Goal: Information Seeking & Learning: Learn about a topic

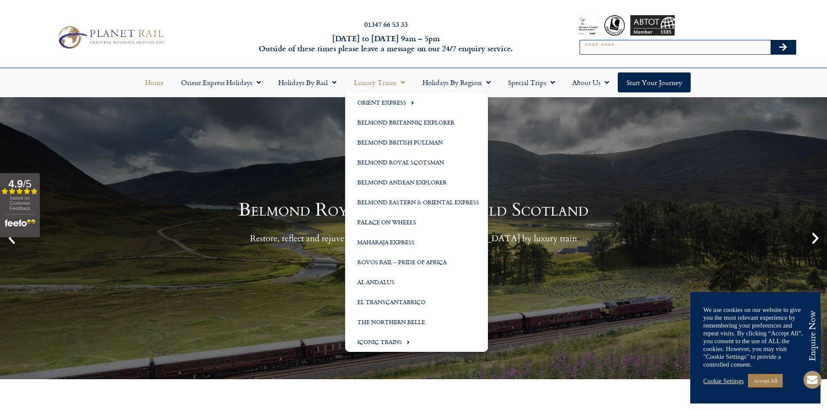
click at [527, 48] on h6 "Monday to Friday 9am – 5pm Outside of these times please leave a message on our…" at bounding box center [386, 43] width 326 height 20
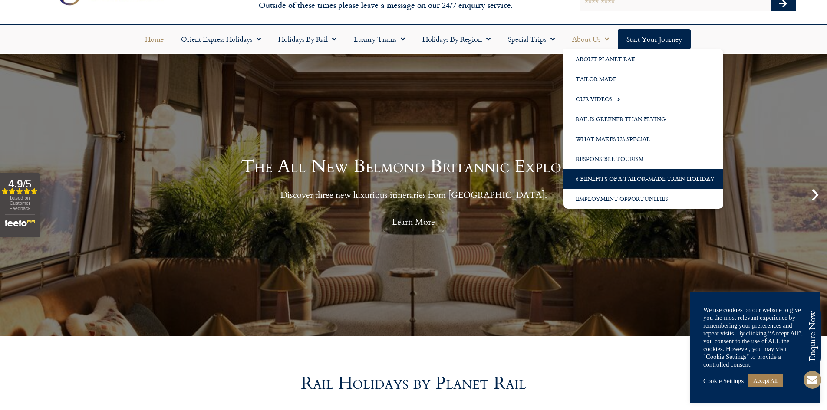
scroll to position [87, 0]
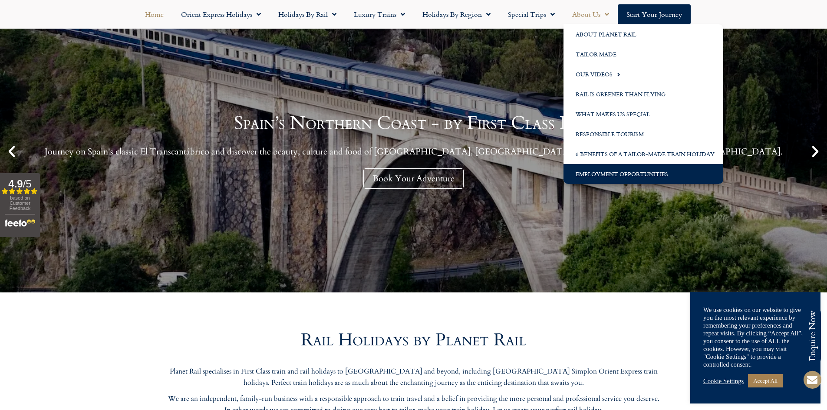
click at [606, 177] on link "Employment Opportunities" at bounding box center [643, 174] width 160 height 20
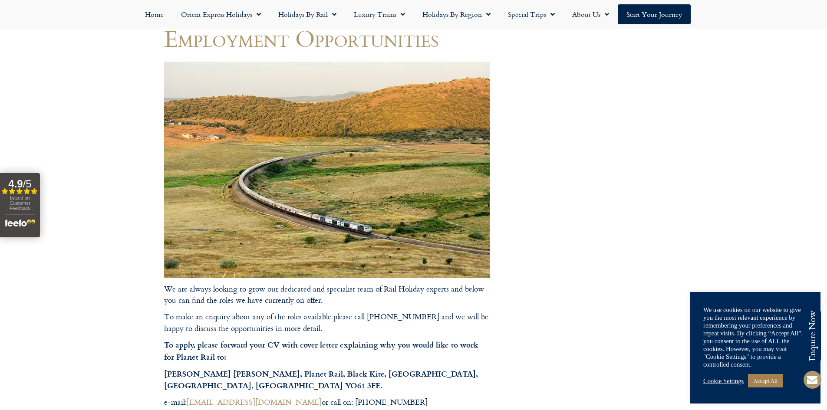
scroll to position [130, 0]
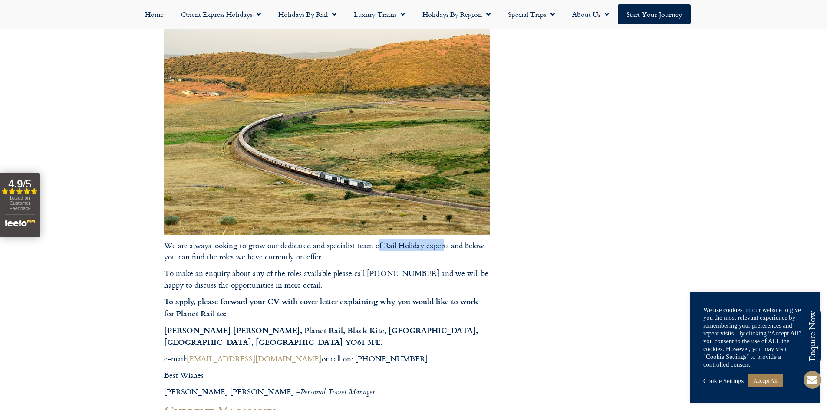
drag, startPoint x: 379, startPoint y: 243, endPoint x: 446, endPoint y: 248, distance: 67.1
click at [446, 248] on p "We are always looking to grow our dedicated and specialist team of Rail Holiday…" at bounding box center [327, 251] width 326 height 23
click at [447, 257] on p "We are always looking to grow our dedicated and specialist team of Rail Holiday…" at bounding box center [327, 251] width 326 height 23
drag, startPoint x: 302, startPoint y: 247, endPoint x: 373, endPoint y: 243, distance: 71.3
click at [373, 243] on p "We are always looking to grow our dedicated and specialist team of Rail Holiday…" at bounding box center [327, 251] width 326 height 23
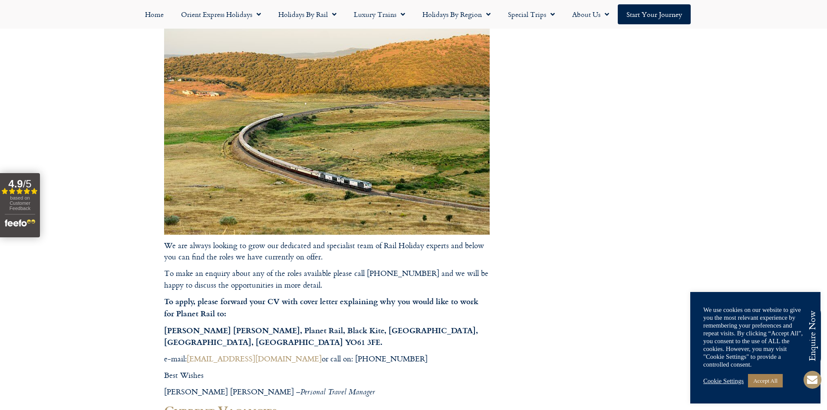
click at [389, 246] on p "We are always looking to grow our dedicated and specialist team of Rail Holiday…" at bounding box center [327, 251] width 326 height 23
drag, startPoint x: 417, startPoint y: 244, endPoint x: 447, endPoint y: 246, distance: 30.0
click at [447, 246] on p "We are always looking to grow our dedicated and specialist team of Rail Holiday…" at bounding box center [327, 251] width 326 height 23
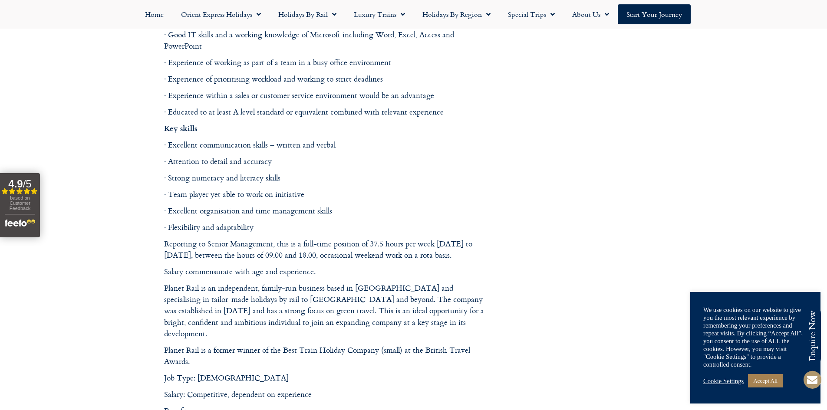
scroll to position [868, 0]
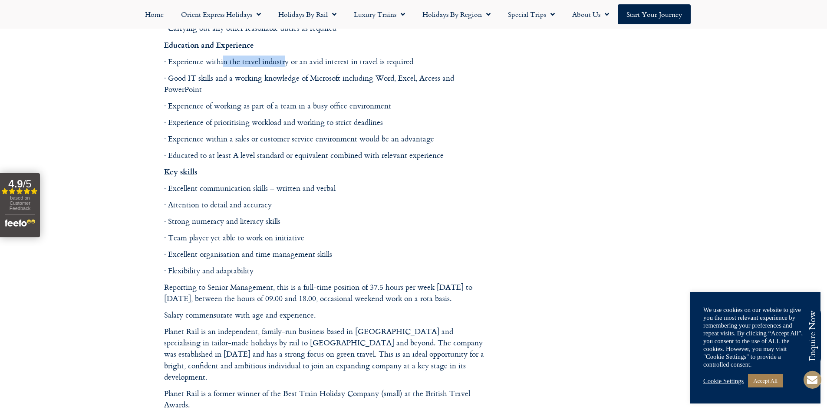
drag, startPoint x: 222, startPoint y: 62, endPoint x: 299, endPoint y: 64, distance: 77.3
click at [286, 63] on p "· Experience within the travel industry or an avid interest in travel is requir…" at bounding box center [327, 61] width 326 height 11
click at [303, 65] on p "· Experience within the travel industry or an avid interest in travel is requir…" at bounding box center [327, 61] width 326 height 11
drag, startPoint x: 295, startPoint y: 63, endPoint x: 359, endPoint y: 65, distance: 64.7
click at [352, 65] on p "· Experience within the travel industry or an avid interest in travel is requir…" at bounding box center [327, 61] width 326 height 11
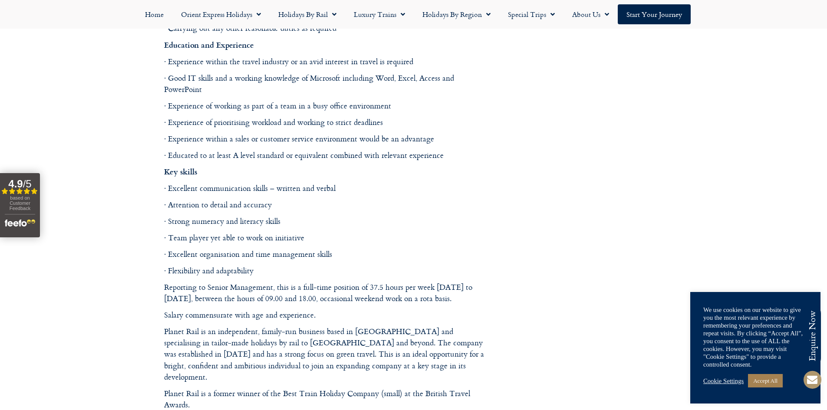
click at [378, 66] on p "· Experience within the travel industry or an avid interest in travel is requir…" at bounding box center [327, 61] width 326 height 11
drag, startPoint x: 359, startPoint y: 59, endPoint x: 433, endPoint y: 63, distance: 73.9
click at [429, 63] on p "· Experience within the travel industry or an avid interest in travel is requir…" at bounding box center [327, 61] width 326 height 11
click at [442, 66] on p "· Experience within the travel industry or an avid interest in travel is requir…" at bounding box center [327, 61] width 326 height 11
drag, startPoint x: 199, startPoint y: 79, endPoint x: 348, endPoint y: 79, distance: 148.9
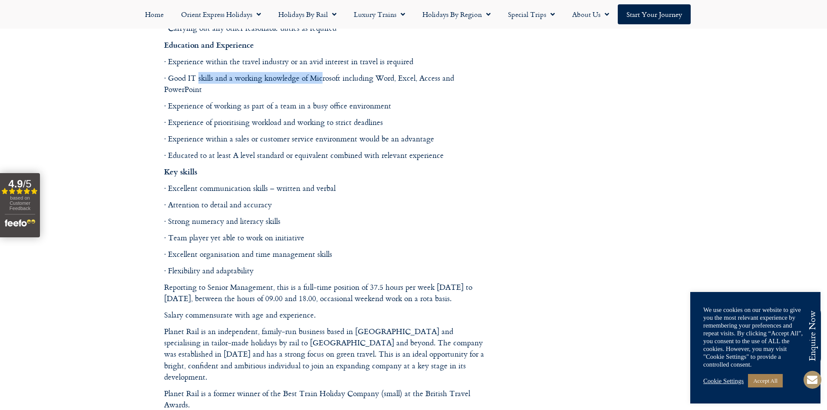
click at [326, 79] on p "· Good IT skills and a working knowledge of Microsoft including Word, Excel, Ac…" at bounding box center [327, 83] width 326 height 23
click at [349, 79] on p "· Good IT skills and a working knowledge of Microsoft including Word, Excel, Ac…" at bounding box center [327, 83] width 326 height 23
drag, startPoint x: 302, startPoint y: 81, endPoint x: 472, endPoint y: 95, distance: 170.8
click at [472, 90] on p "· Good IT skills and a working knowledge of Microsoft including Word, Excel, Ac…" at bounding box center [327, 83] width 326 height 23
click at [472, 97] on div "Overview of the Role The Personal Travel Advisor – A key role with this growing…" at bounding box center [327, 57] width 326 height 705
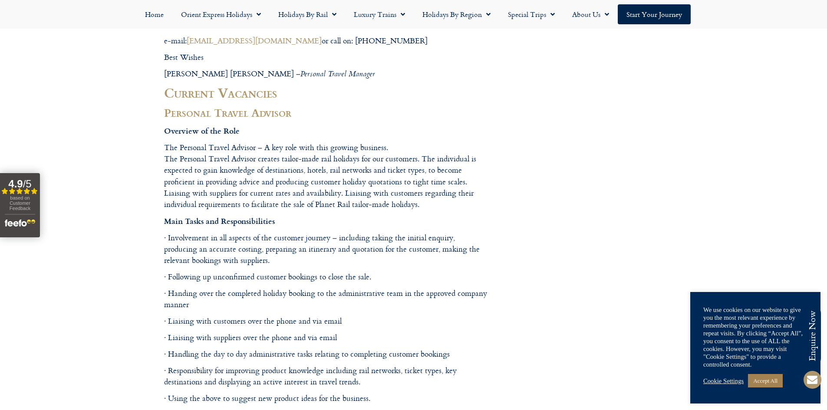
scroll to position [434, 0]
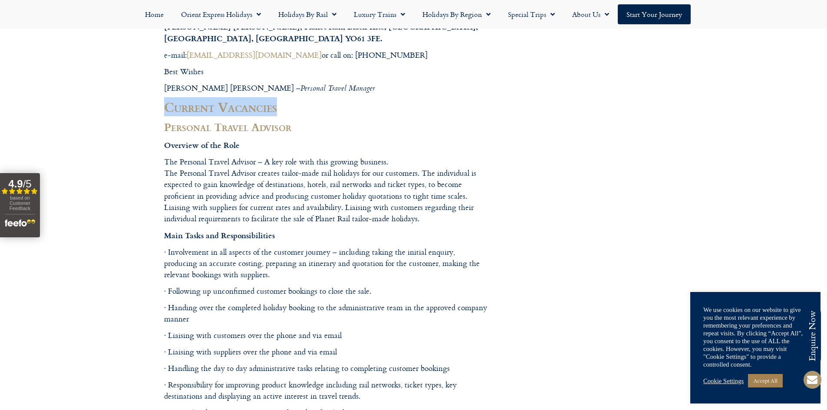
drag, startPoint x: 166, startPoint y: 105, endPoint x: 280, endPoint y: 109, distance: 114.2
click at [280, 109] on h2 "Current Vacancies" at bounding box center [327, 107] width 326 height 15
click at [310, 115] on h2 "Current Vacancies" at bounding box center [327, 107] width 326 height 15
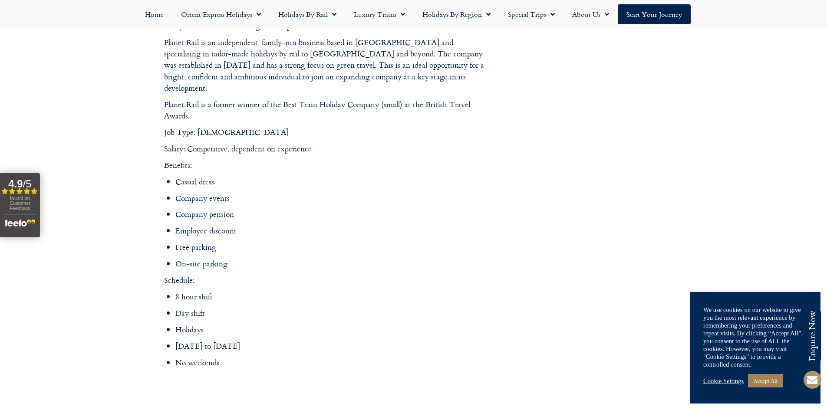
scroll to position [1215, 0]
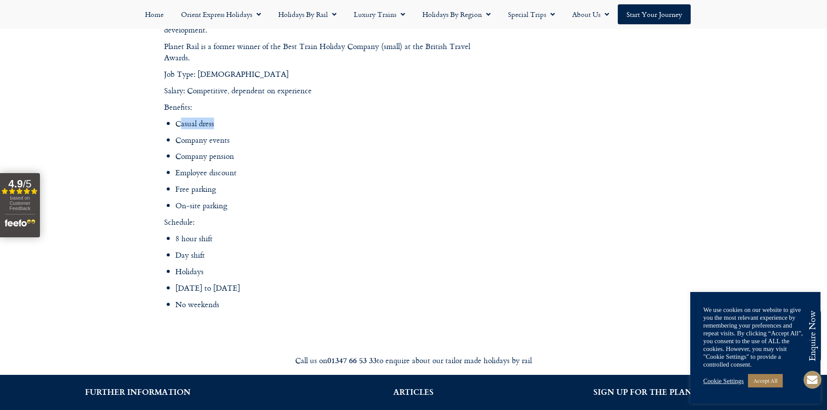
drag, startPoint x: 181, startPoint y: 112, endPoint x: 244, endPoint y: 123, distance: 64.0
click at [230, 118] on li "Casual dress" at bounding box center [332, 123] width 314 height 11
click at [247, 135] on li "Company events" at bounding box center [332, 140] width 314 height 11
drag, startPoint x: 181, startPoint y: 128, endPoint x: 247, endPoint y: 133, distance: 65.3
click at [247, 135] on li "Company events" at bounding box center [332, 140] width 314 height 11
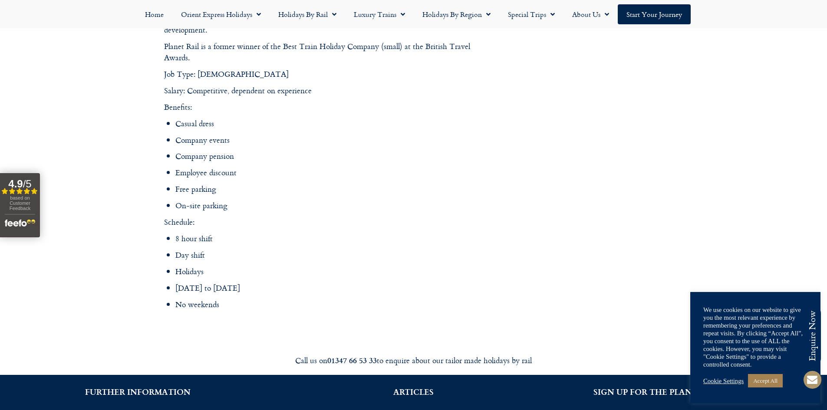
drag, startPoint x: 250, startPoint y: 139, endPoint x: 192, endPoint y: 142, distance: 57.4
click at [249, 151] on li "Company pension" at bounding box center [332, 156] width 314 height 11
drag, startPoint x: 192, startPoint y: 142, endPoint x: 249, endPoint y: 146, distance: 56.5
click at [247, 151] on li "Company pension" at bounding box center [332, 156] width 314 height 11
click at [252, 151] on li "Company pension" at bounding box center [332, 156] width 314 height 11
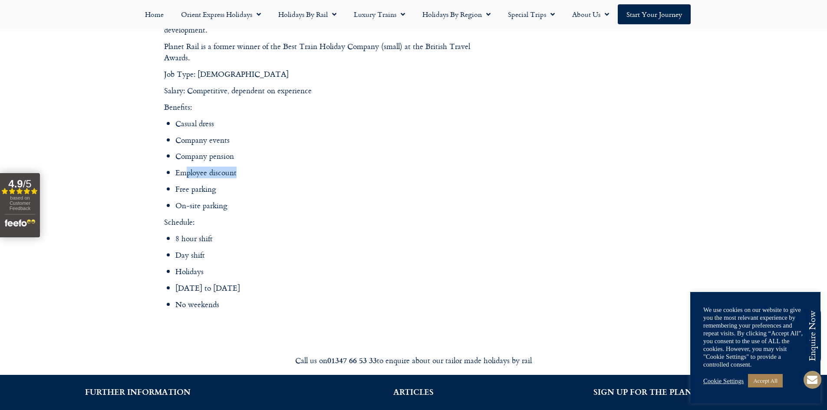
drag, startPoint x: 184, startPoint y: 162, endPoint x: 255, endPoint y: 165, distance: 71.2
click at [255, 167] on li "Employee discount" at bounding box center [332, 172] width 314 height 11
drag, startPoint x: 189, startPoint y: 175, endPoint x: 253, endPoint y: 175, distance: 63.4
click at [253, 184] on li "Free parking" at bounding box center [332, 189] width 314 height 11
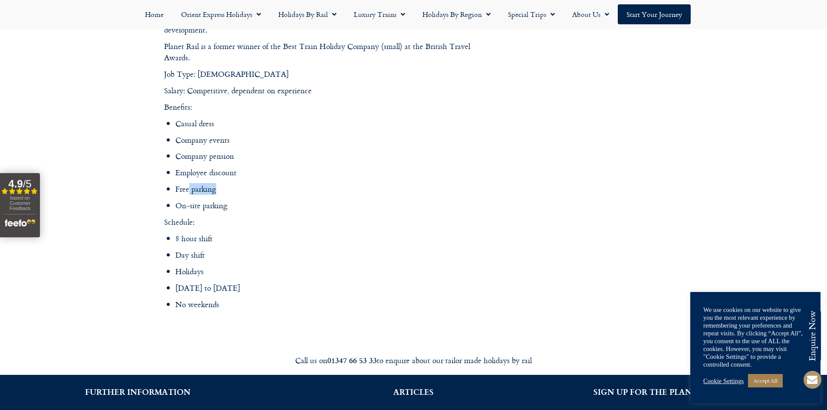
click at [253, 184] on li "Free parking" at bounding box center [332, 189] width 314 height 11
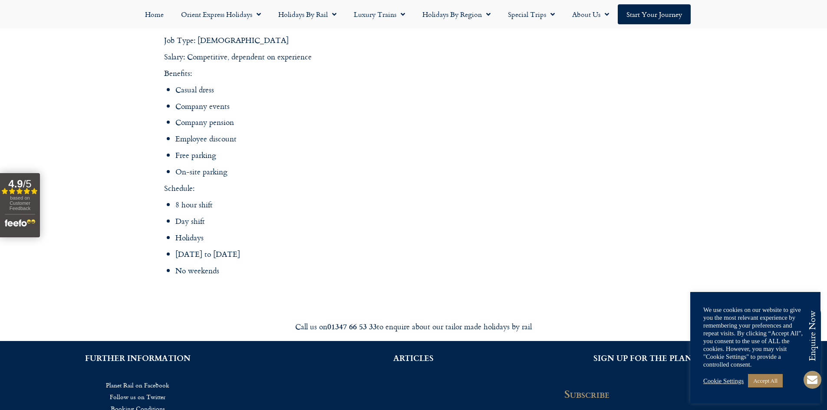
scroll to position [1259, 0]
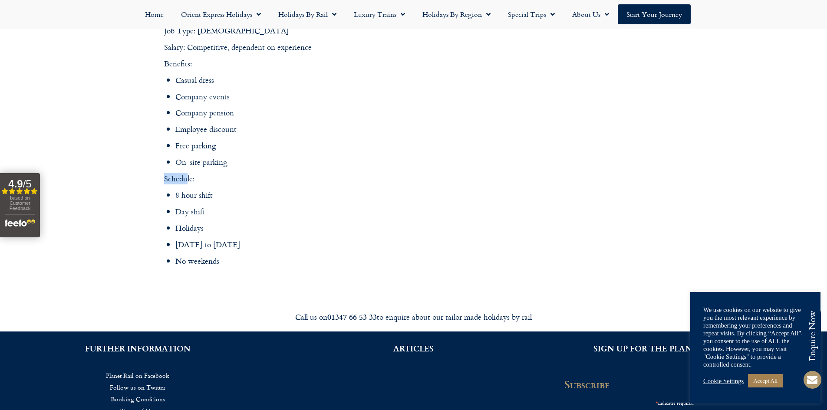
drag, startPoint x: 203, startPoint y: 157, endPoint x: 243, endPoint y: 157, distance: 40.4
click at [237, 157] on div "Benefits: Casual dress Company events Company pension Employee discount Free pa…" at bounding box center [327, 162] width 326 height 209
click at [246, 158] on div "Benefits: Casual dress Company events Company pension Employee discount Free pa…" at bounding box center [327, 162] width 326 height 209
drag, startPoint x: 173, startPoint y: 170, endPoint x: 232, endPoint y: 180, distance: 59.8
click at [232, 180] on div "Benefits: Casual dress Company events Company pension Employee discount Free pa…" at bounding box center [327, 162] width 326 height 209
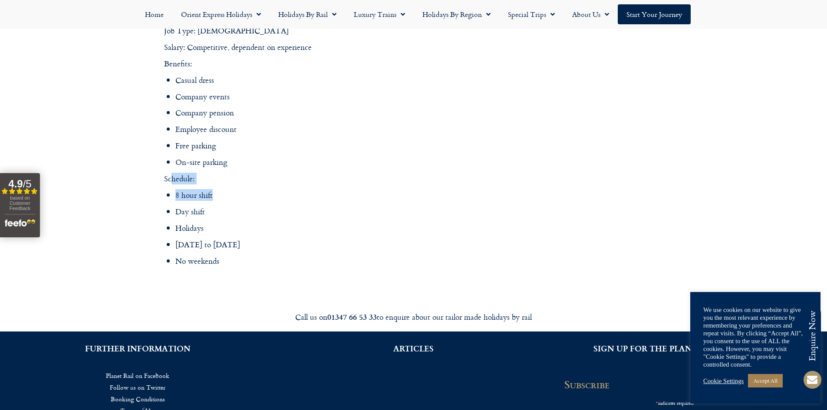
click at [234, 190] on li "8 hour shift" at bounding box center [332, 195] width 314 height 11
drag, startPoint x: 178, startPoint y: 193, endPoint x: 230, endPoint y: 198, distance: 52.3
click at [229, 198] on ul "8 hour shift Day shift Holidays [DATE] to [DATE] No weekends" at bounding box center [332, 228] width 314 height 77
drag, startPoint x: 230, startPoint y: 200, endPoint x: 221, endPoint y: 208, distance: 12.0
click at [229, 206] on li "Day shift" at bounding box center [332, 211] width 314 height 11
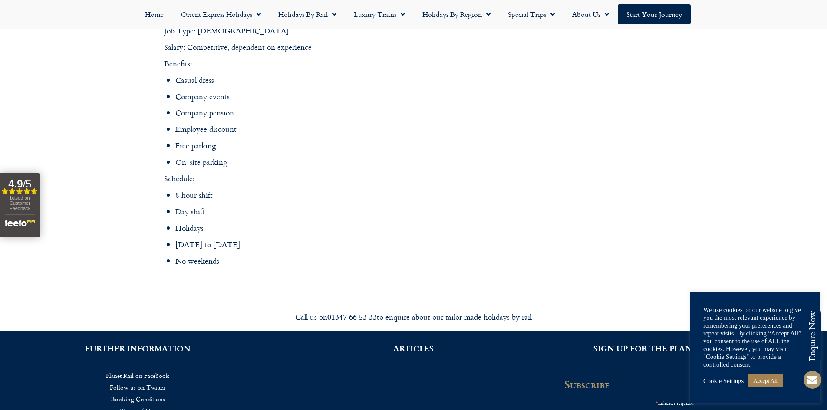
click at [189, 223] on li "Holidays" at bounding box center [332, 228] width 314 height 11
drag, startPoint x: 180, startPoint y: 217, endPoint x: 217, endPoint y: 219, distance: 37.4
click at [217, 219] on div "Benefits: Casual dress Company events Company pension Employee discount Free pa…" at bounding box center [327, 162] width 326 height 209
click at [217, 223] on li "Holidays" at bounding box center [332, 228] width 314 height 11
click at [182, 239] on li "[DATE] to [DATE]" at bounding box center [332, 244] width 314 height 11
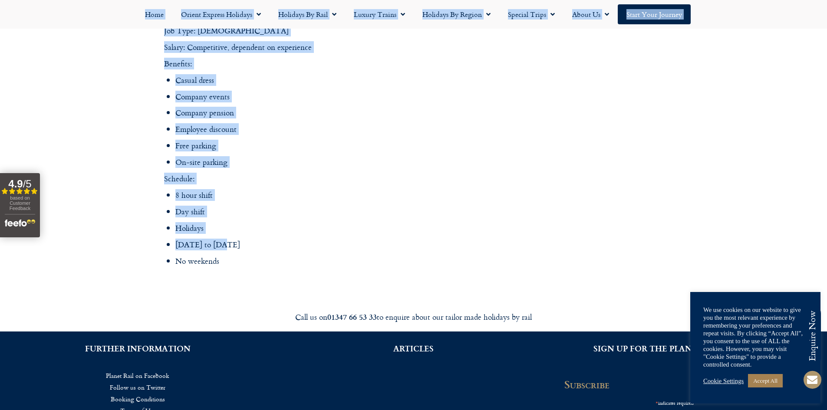
drag, startPoint x: 163, startPoint y: 229, endPoint x: 223, endPoint y: 229, distance: 59.5
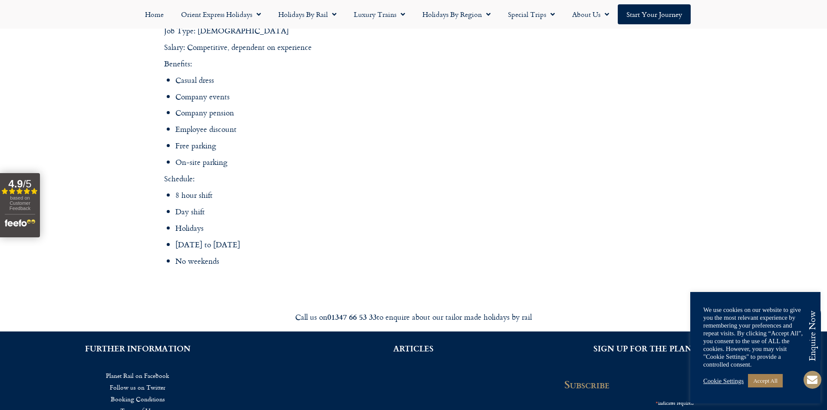
click at [231, 239] on li "[DATE] to [DATE]" at bounding box center [332, 244] width 314 height 11
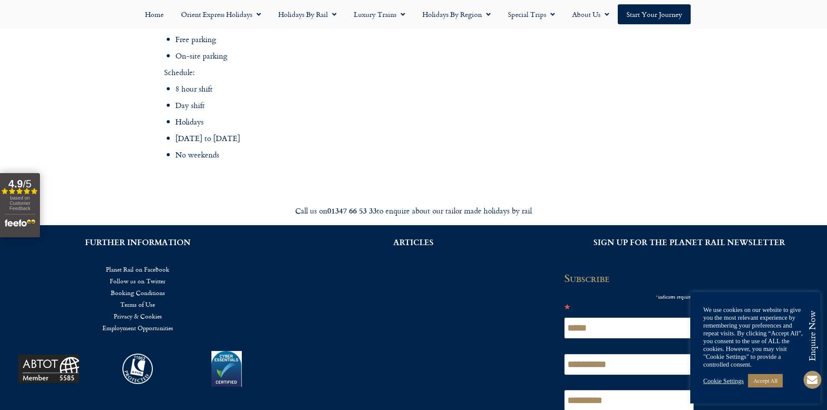
scroll to position [1305, 0]
